Goal: Check status: Check status

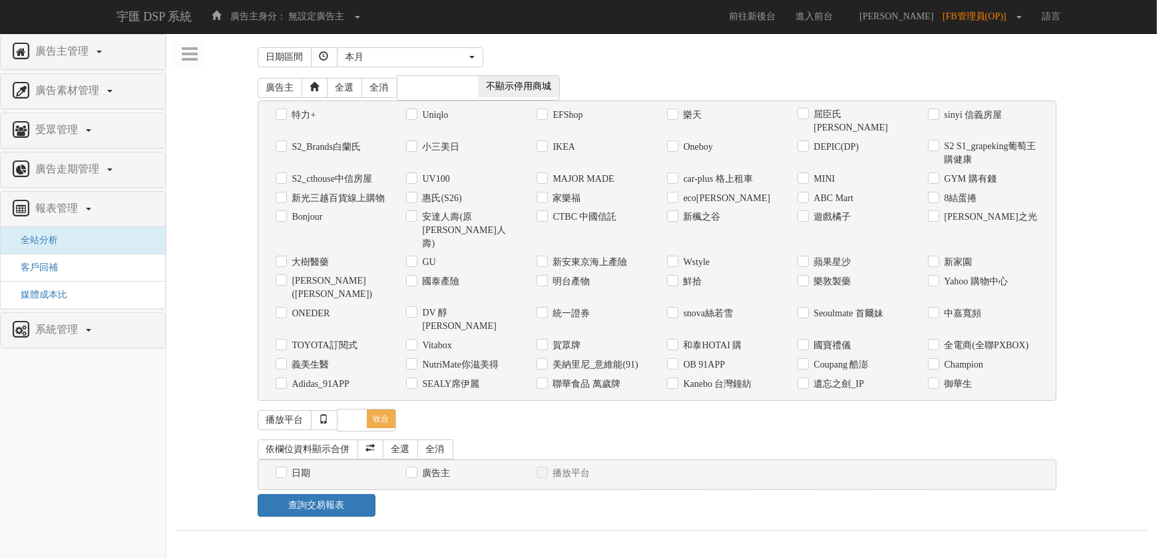
click at [959, 378] on label "御華生" at bounding box center [957, 384] width 31 height 13
click at [937, 380] on input "御華生" at bounding box center [932, 384] width 9 height 9
checkbox input "true"
click at [286, 467] on div "日期" at bounding box center [331, 474] width 111 height 14
click at [300, 467] on label "日期" at bounding box center [300, 473] width 22 height 13
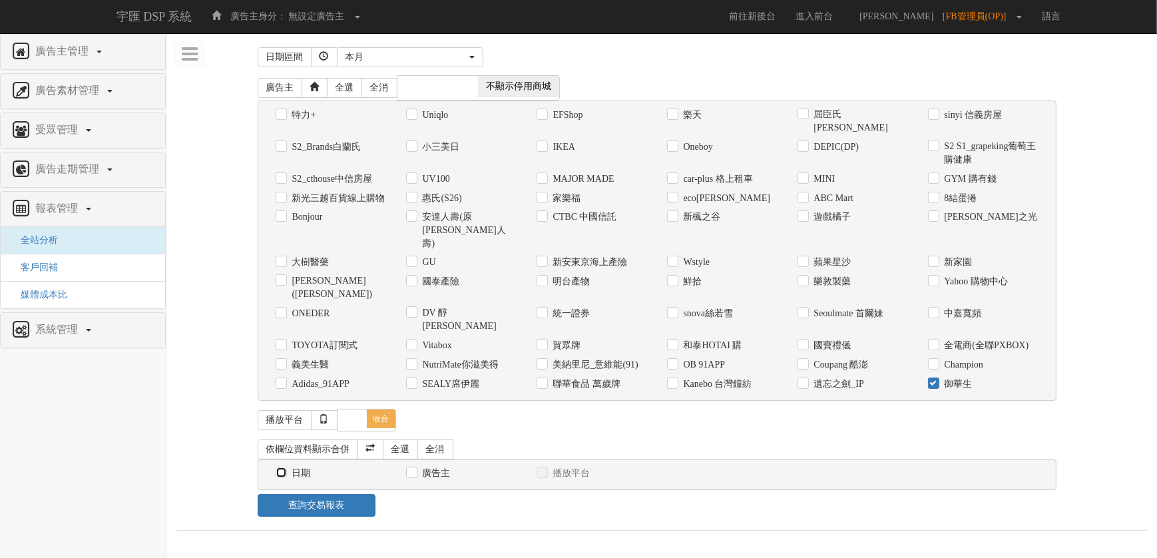
click at [284, 469] on input "日期" at bounding box center [280, 473] width 9 height 9
checkbox input "true"
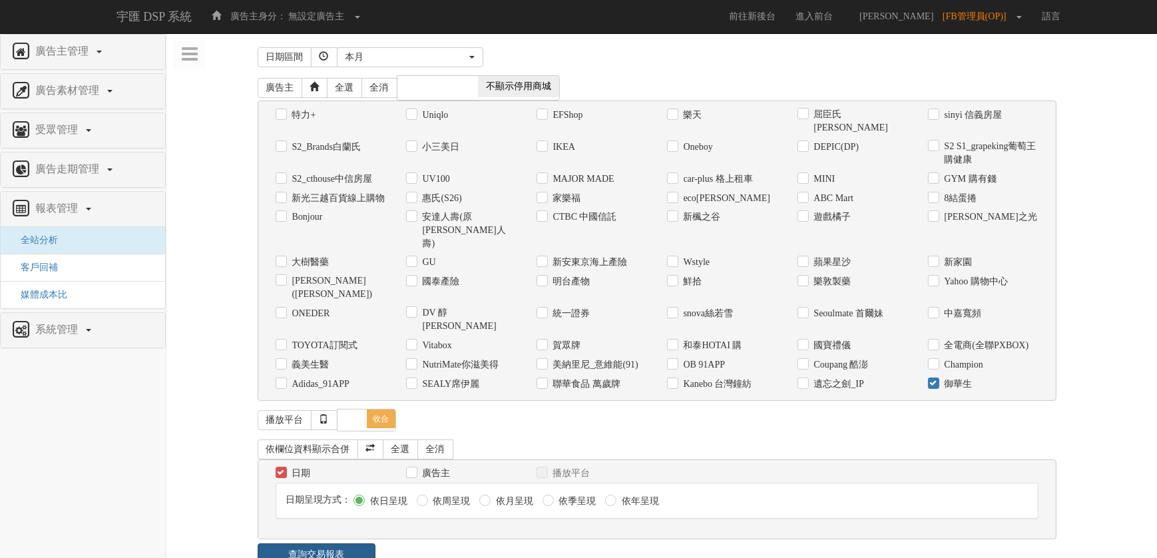
click at [320, 543] on link "查詢交易報表" at bounding box center [317, 554] width 119 height 23
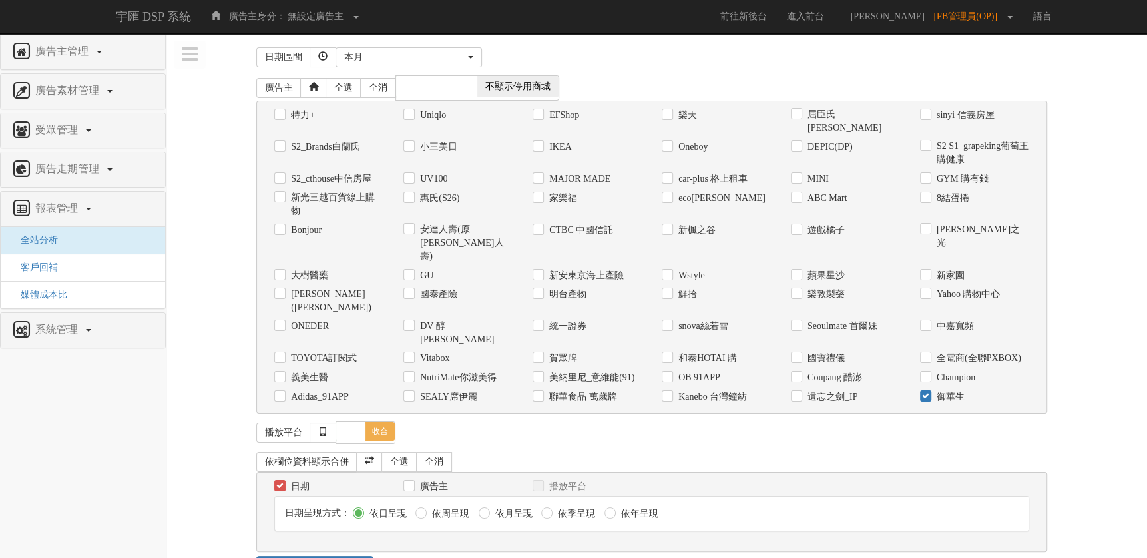
click at [407, 67] on div "日期區間 [DATE] 本[PERSON_NAME] 本月 上月 過去7天 過去14天 過去30天 指定日期 本月" at bounding box center [656, 57] width 801 height 28
click at [426, 53] on div "本月" at bounding box center [404, 57] width 121 height 13
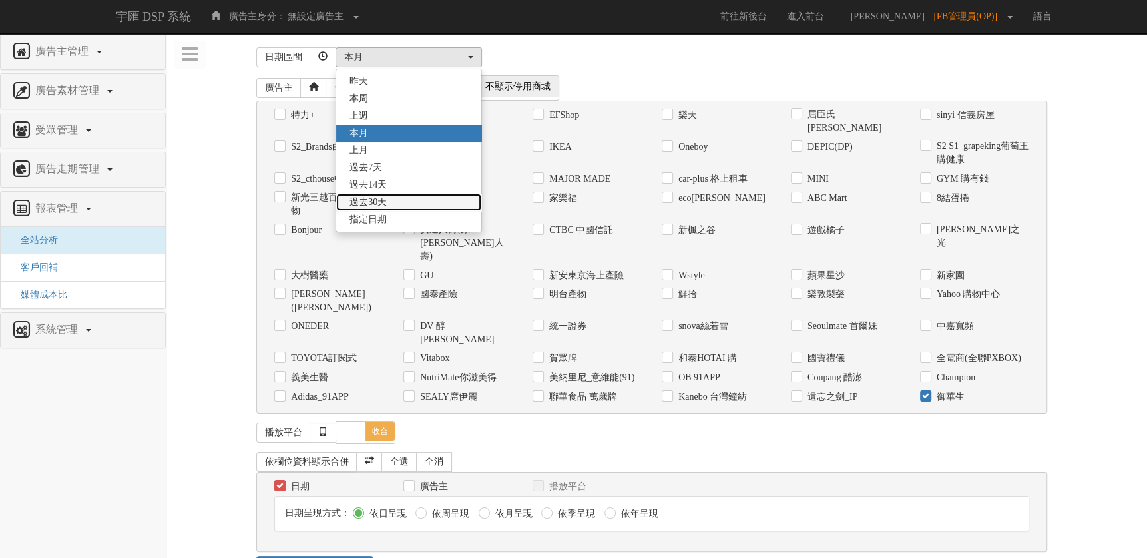
click at [424, 194] on link "過去30天" at bounding box center [408, 202] width 145 height 17
select select "Past30"
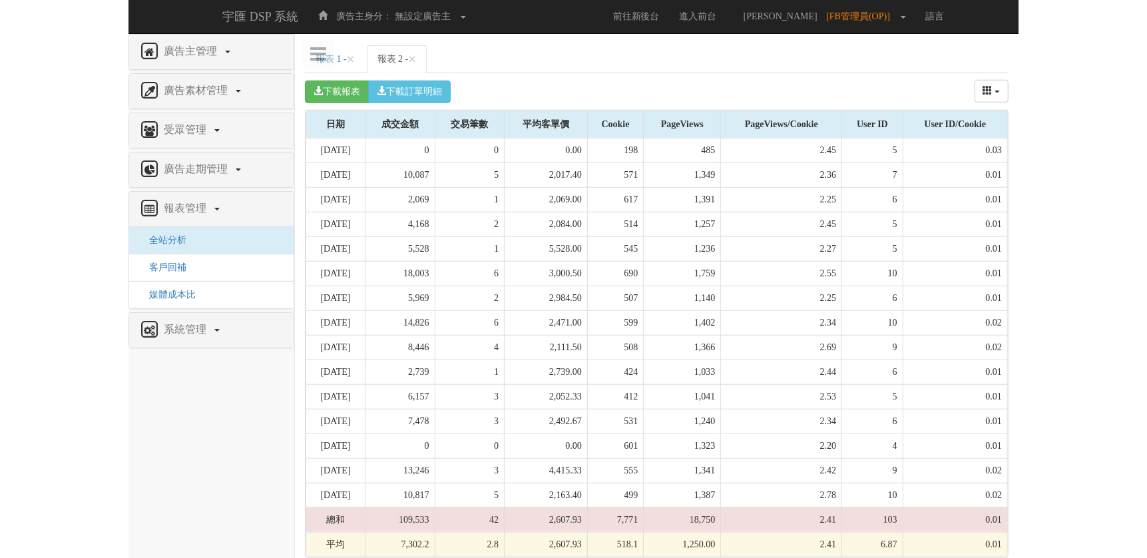
scroll to position [533, 0]
